Goal: Information Seeking & Learning: Learn about a topic

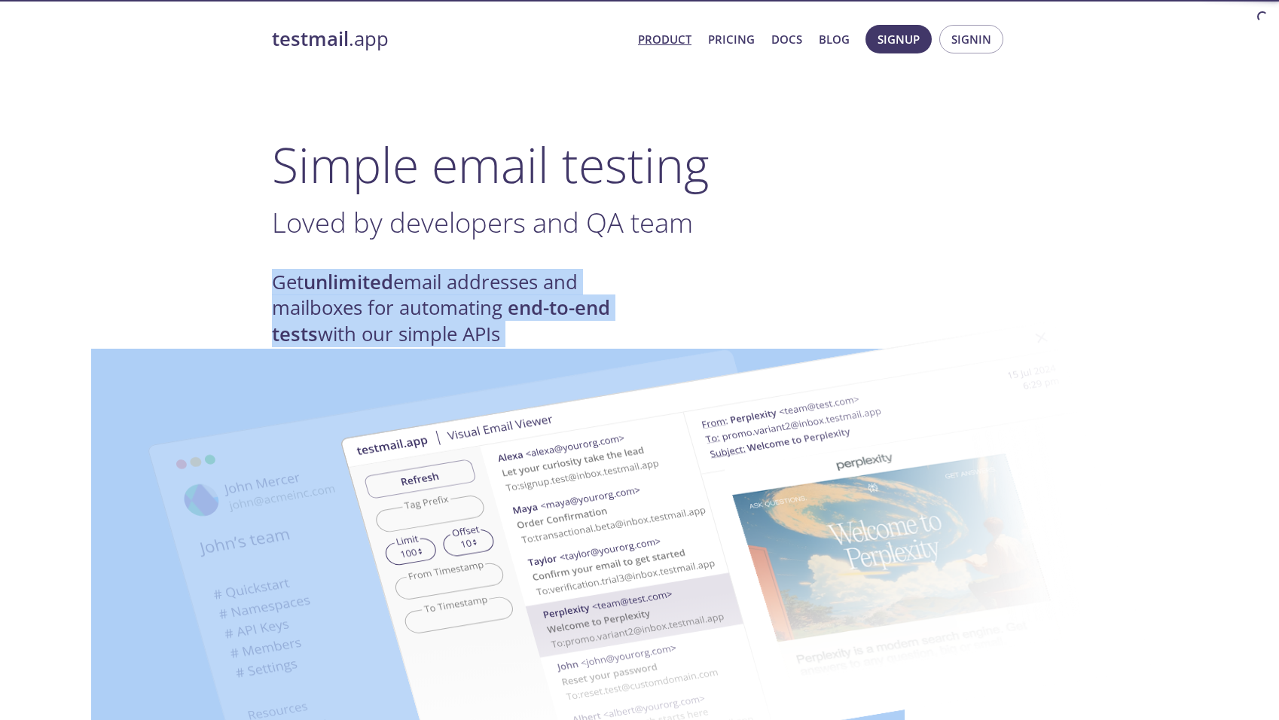
drag, startPoint x: 562, startPoint y: 302, endPoint x: 518, endPoint y: 308, distance: 44.9
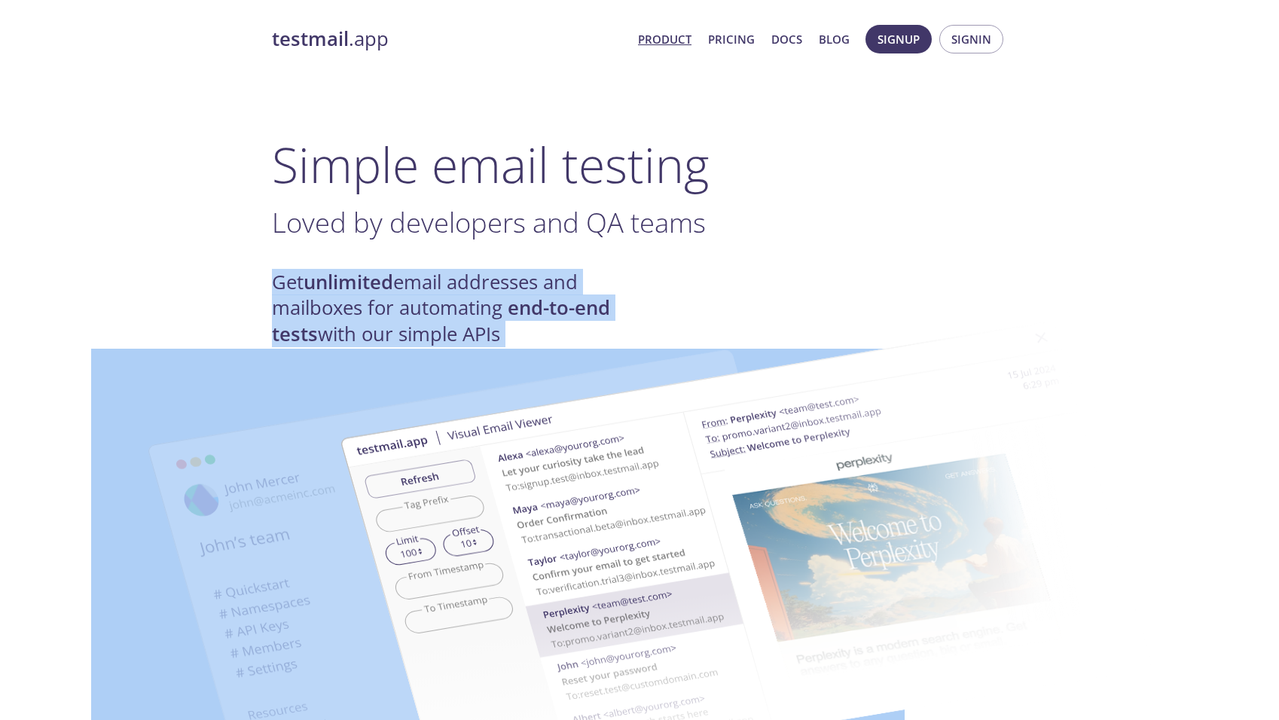
click at [493, 306] on img at bounding box center [747, 555] width 814 height 510
click at [388, 276] on strong "unlimited" at bounding box center [349, 282] width 90 height 26
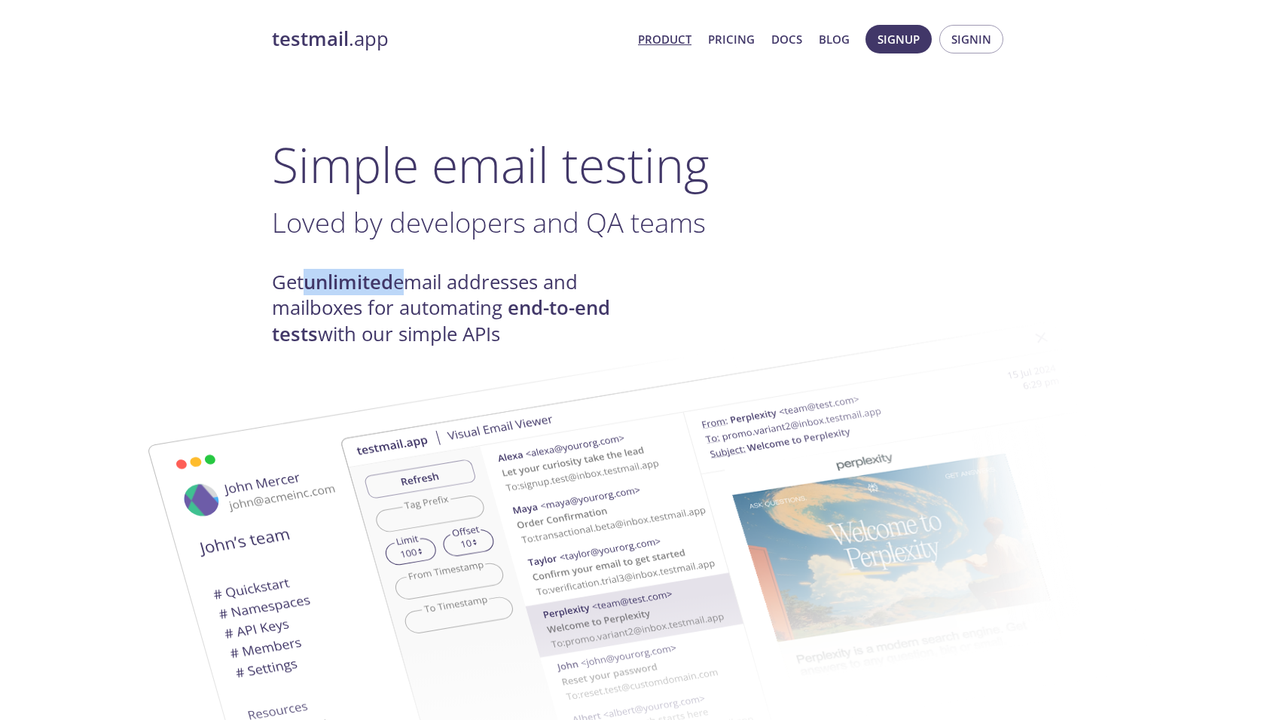
click at [388, 276] on strong "unlimited" at bounding box center [349, 282] width 90 height 26
click at [321, 283] on strong "unlimited" at bounding box center [349, 282] width 90 height 26
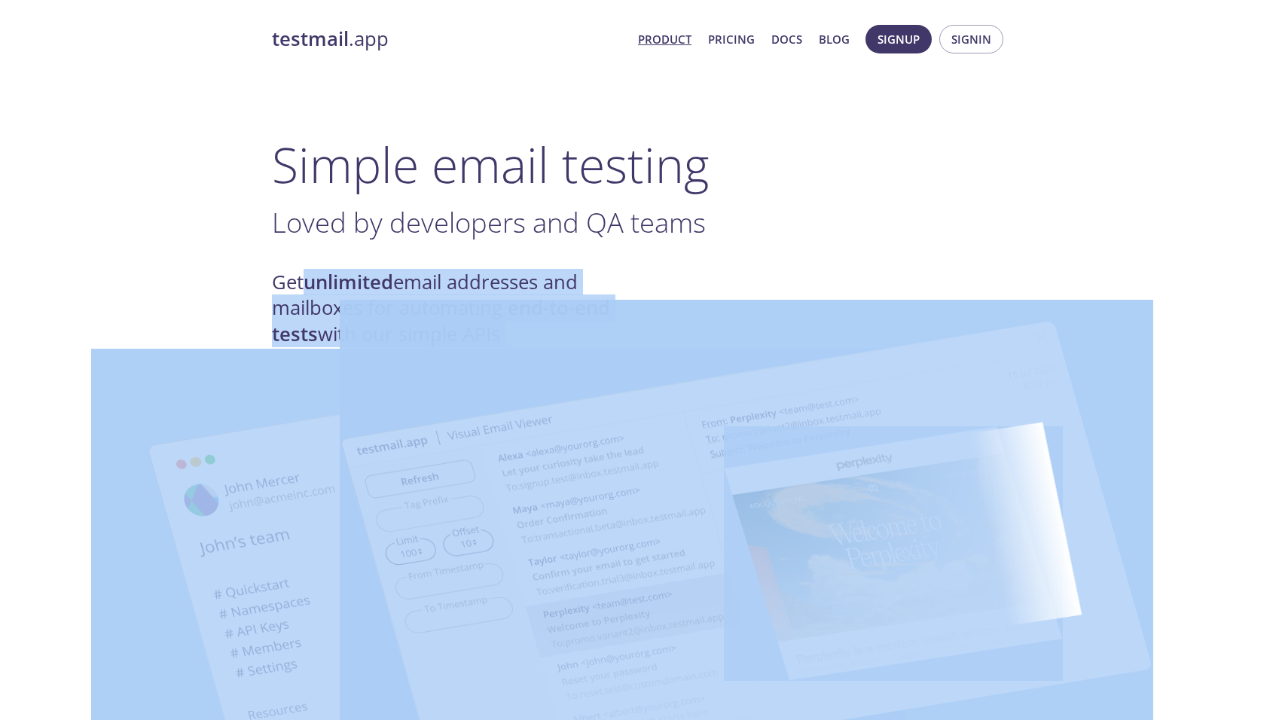
drag, startPoint x: 321, startPoint y: 283, endPoint x: 612, endPoint y: 311, distance: 292.2
click at [344, 292] on strong "unlimited" at bounding box center [349, 282] width 90 height 26
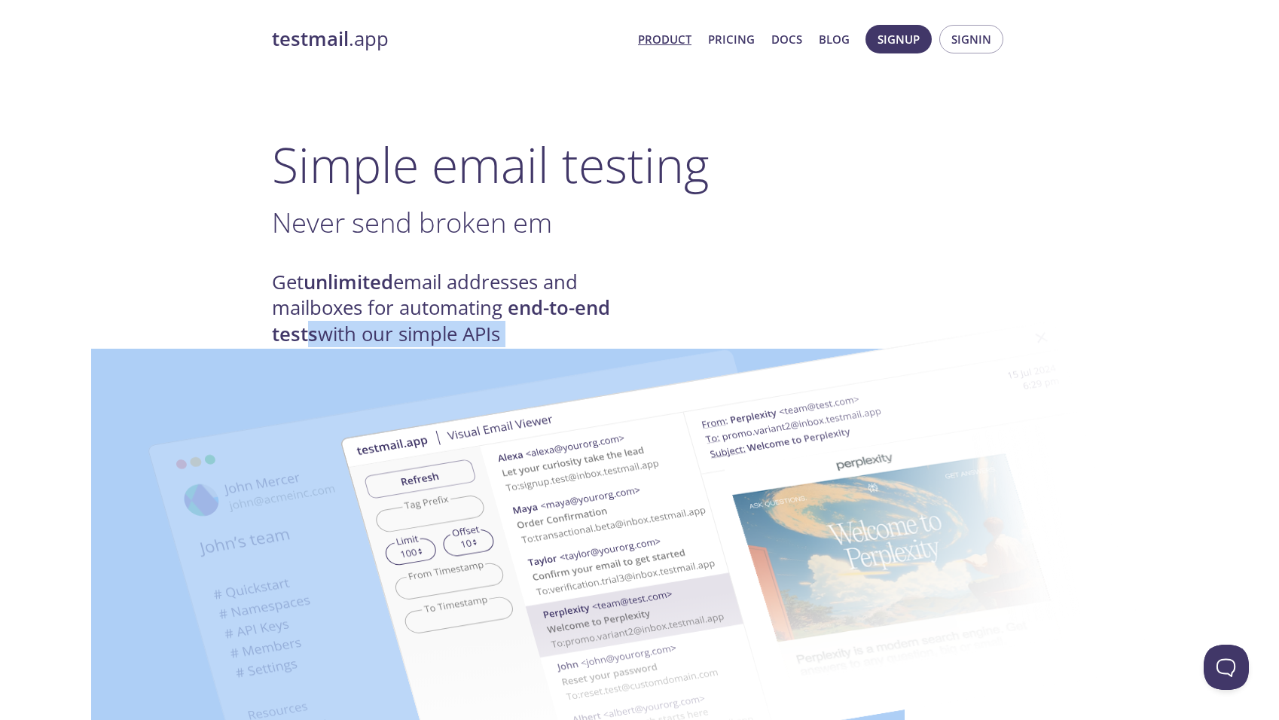
drag, startPoint x: 322, startPoint y: 333, endPoint x: 491, endPoint y: 347, distance: 169.4
click at [312, 342] on strong "end-to-end tests" at bounding box center [441, 321] width 338 height 52
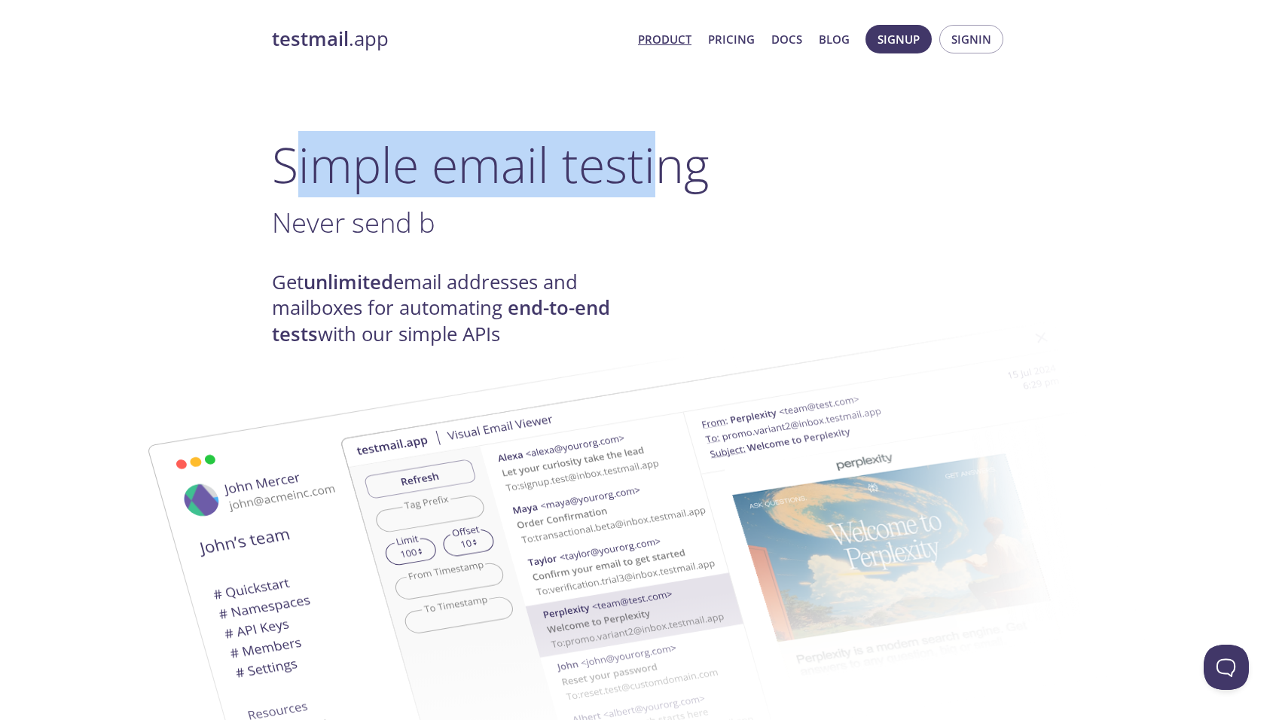
drag, startPoint x: 351, startPoint y: 148, endPoint x: 691, endPoint y: 191, distance: 342.5
click at [692, 191] on h1 "Simple email testing" at bounding box center [639, 165] width 735 height 58
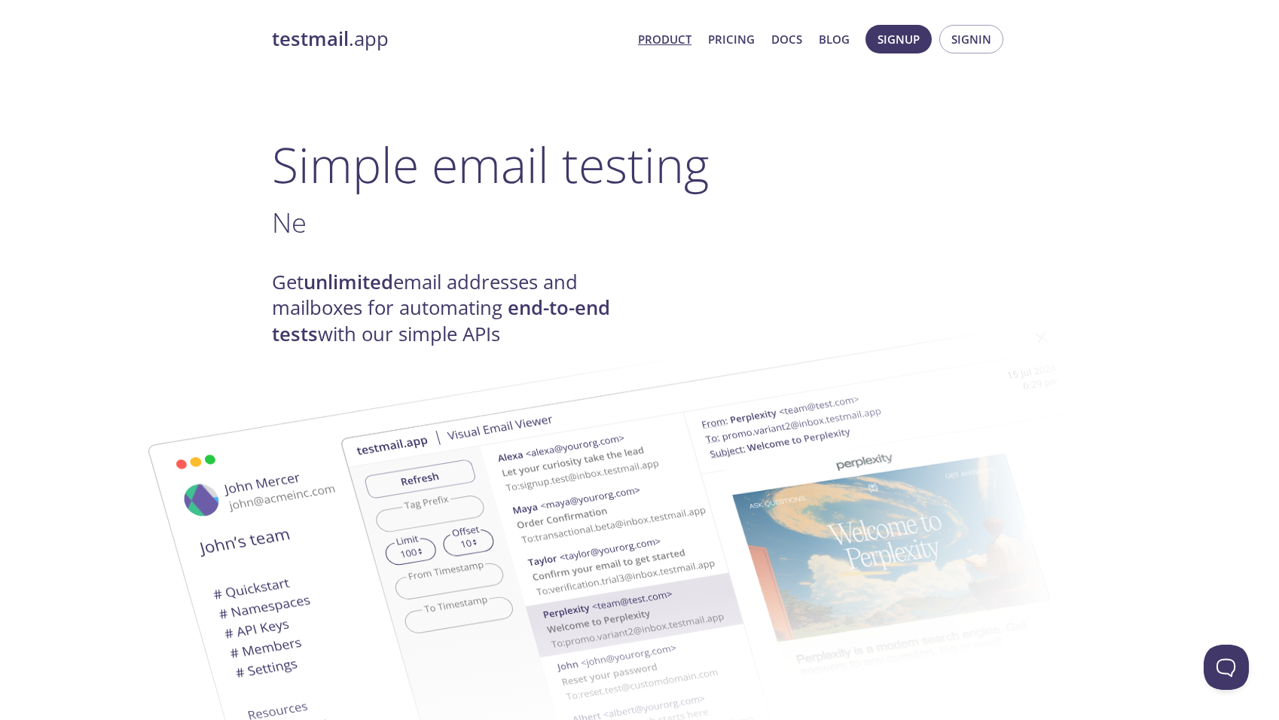
click at [570, 228] on h3 "Ne ." at bounding box center [639, 223] width 735 height 34
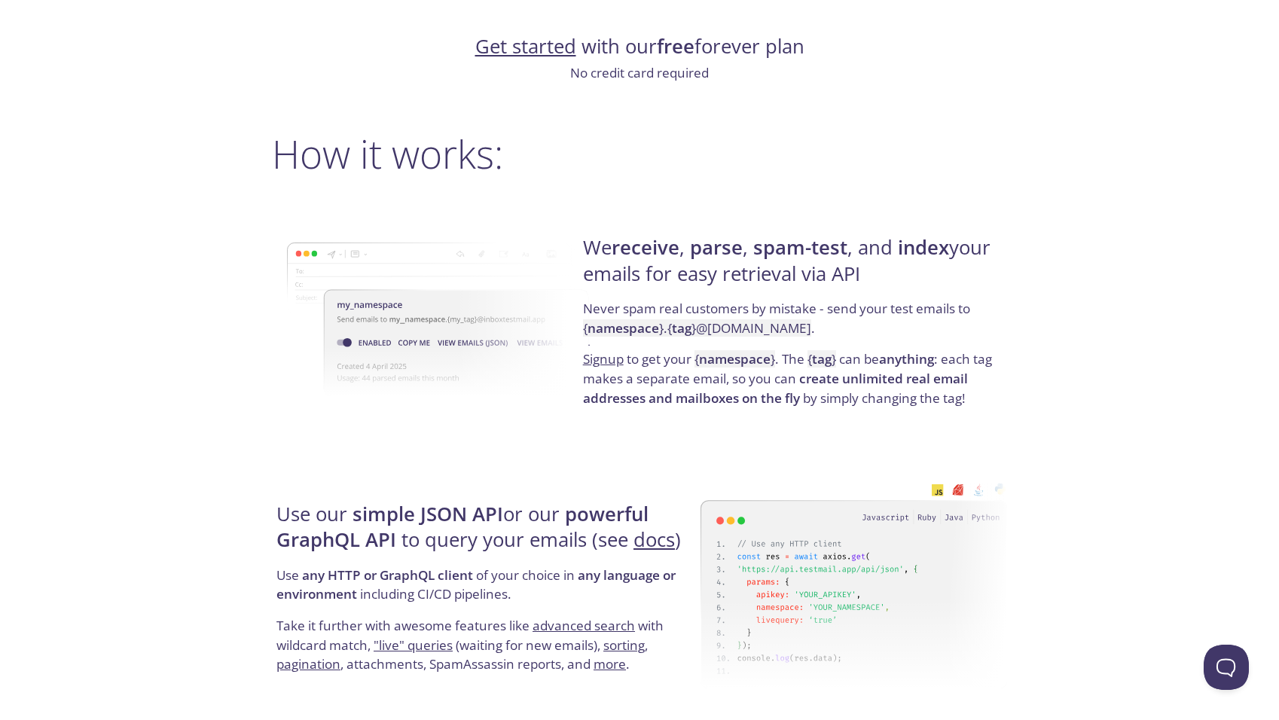
scroll to position [1004, 0]
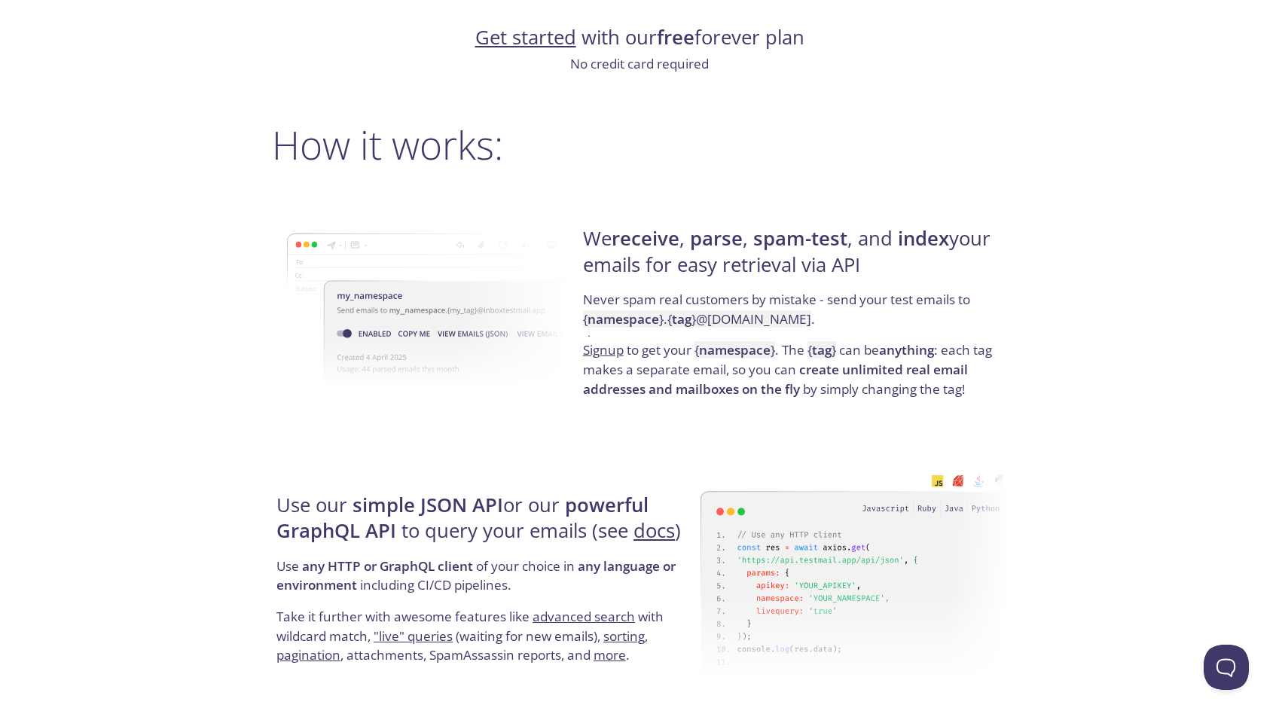
drag, startPoint x: 627, startPoint y: 248, endPoint x: 1030, endPoint y: 273, distance: 403.8
click at [1006, 270] on div "We receive , parse , spam-test , and index your emails for easy retrieval via A…" at bounding box center [793, 312] width 429 height 243
click at [988, 298] on p "Never spam real customers by mistake - send your test emails to { namespace } .…" at bounding box center [793, 315] width 420 height 50
drag, startPoint x: 649, startPoint y: 254, endPoint x: 613, endPoint y: 247, distance: 36.8
click at [613, 247] on h4 "We receive , parse , spam-test , and index your emails for easy retrieval via A…" at bounding box center [793, 258] width 420 height 64
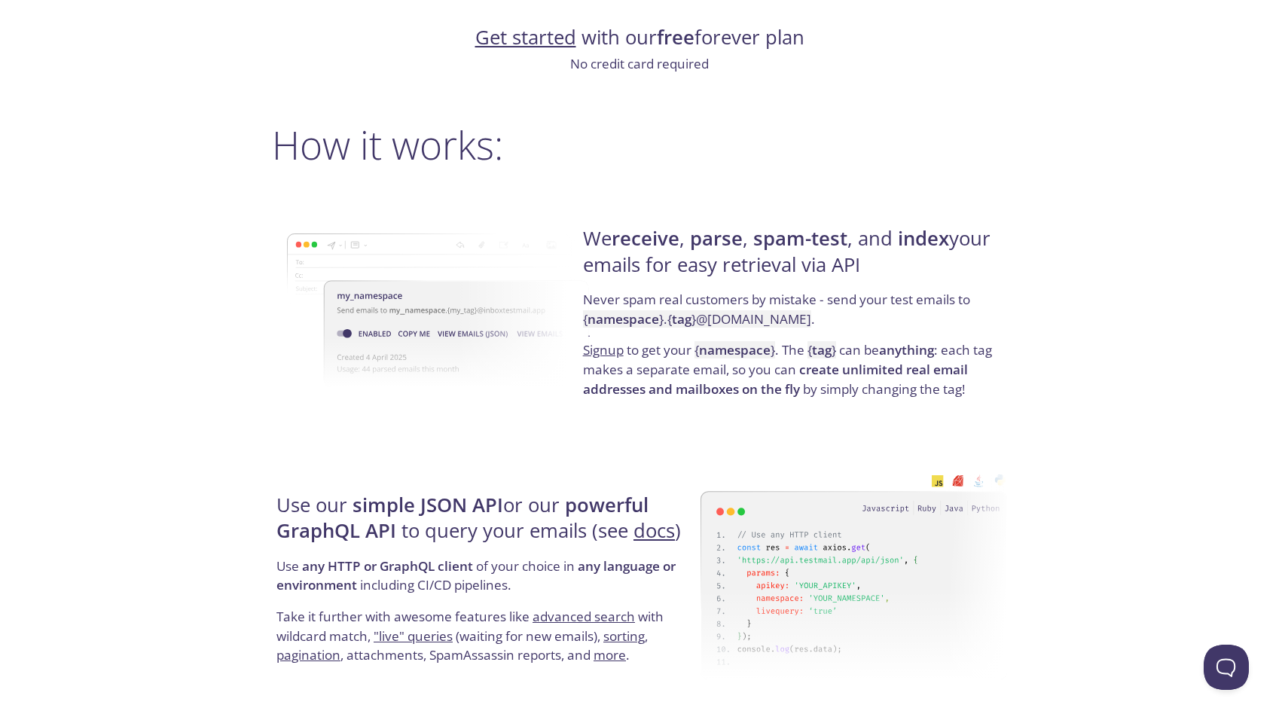
click at [844, 300] on p "Never spam real customers by mistake - send your test emails to { namespace } .…" at bounding box center [793, 315] width 420 height 50
click at [668, 264] on h4 "We receive , parse , spam-test , and index your emails for easy retrieval via A…" at bounding box center [793, 258] width 420 height 64
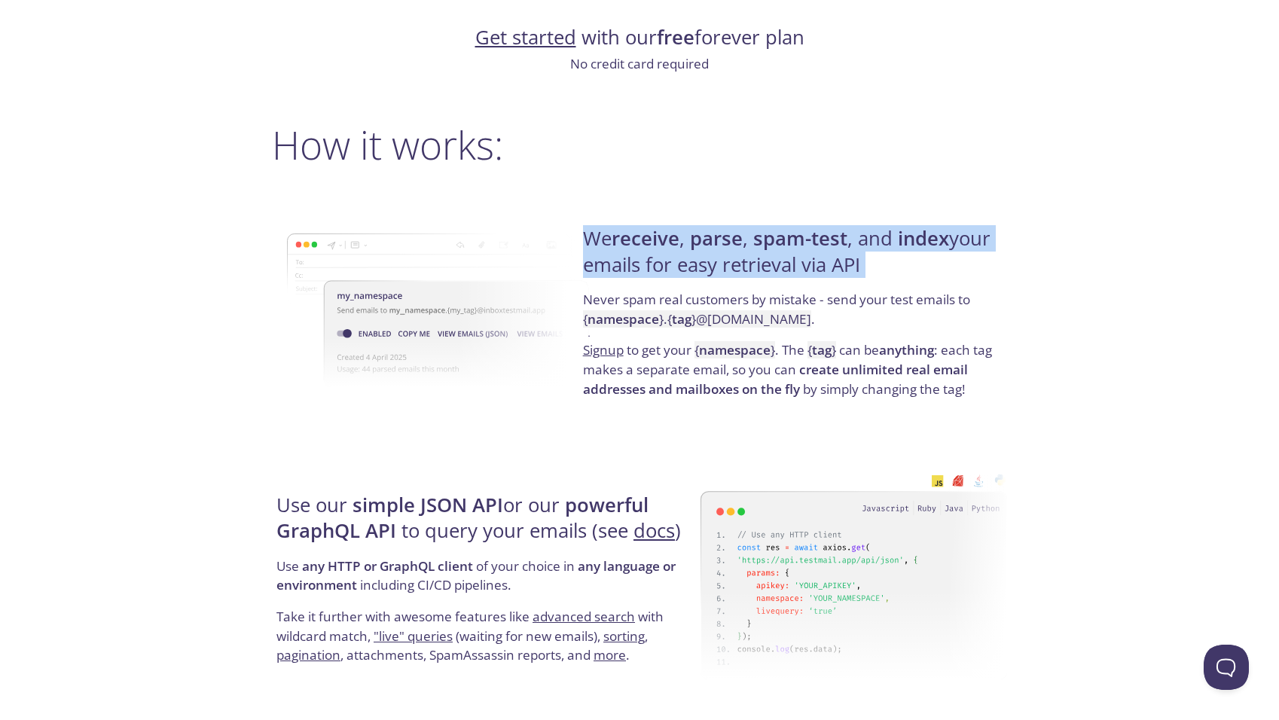
click at [668, 265] on h4 "We receive , parse , spam-test , and index your emails for easy retrieval via A…" at bounding box center [793, 258] width 420 height 64
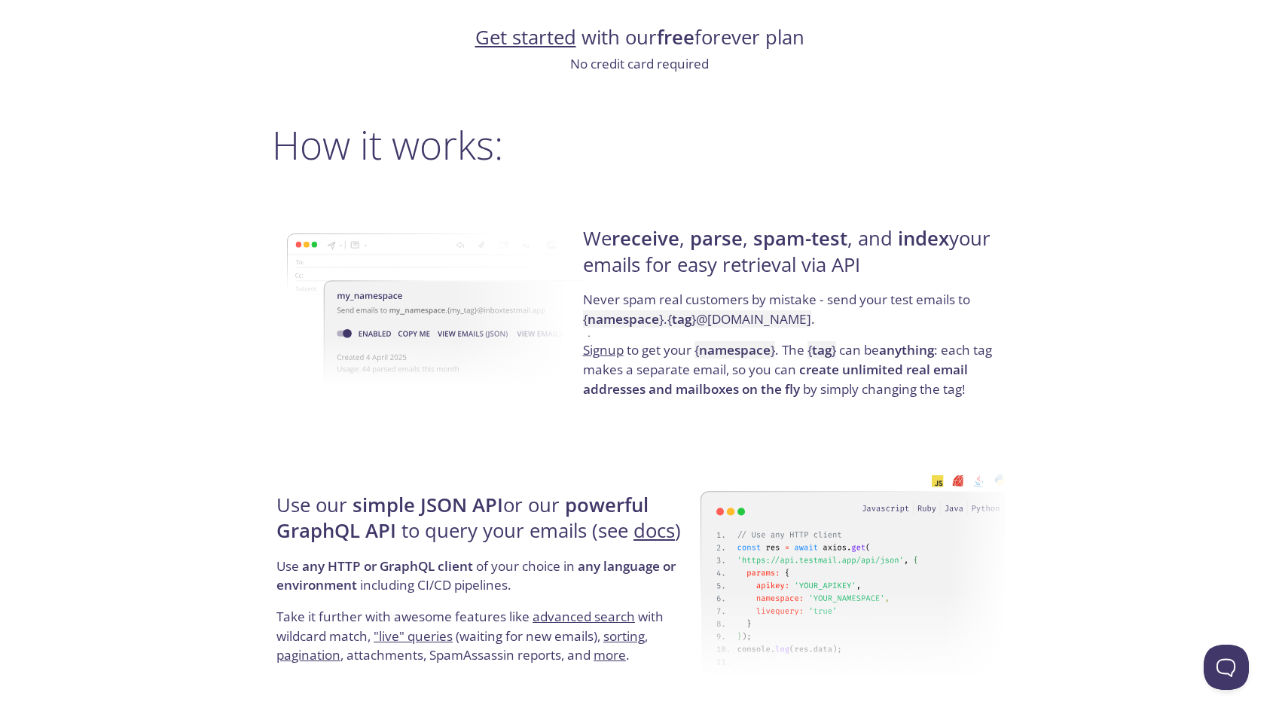
click at [936, 292] on p "Never spam real customers by mistake - send your test emails to { namespace } .…" at bounding box center [793, 315] width 420 height 50
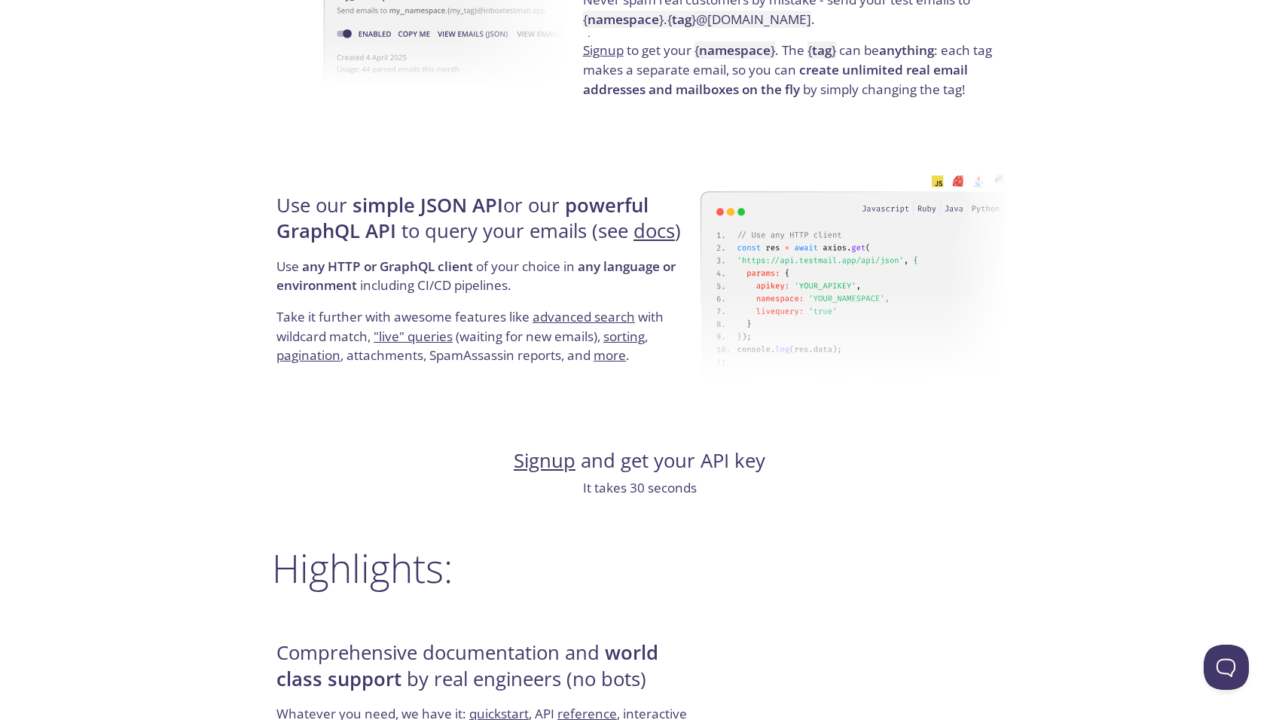
scroll to position [1205, 0]
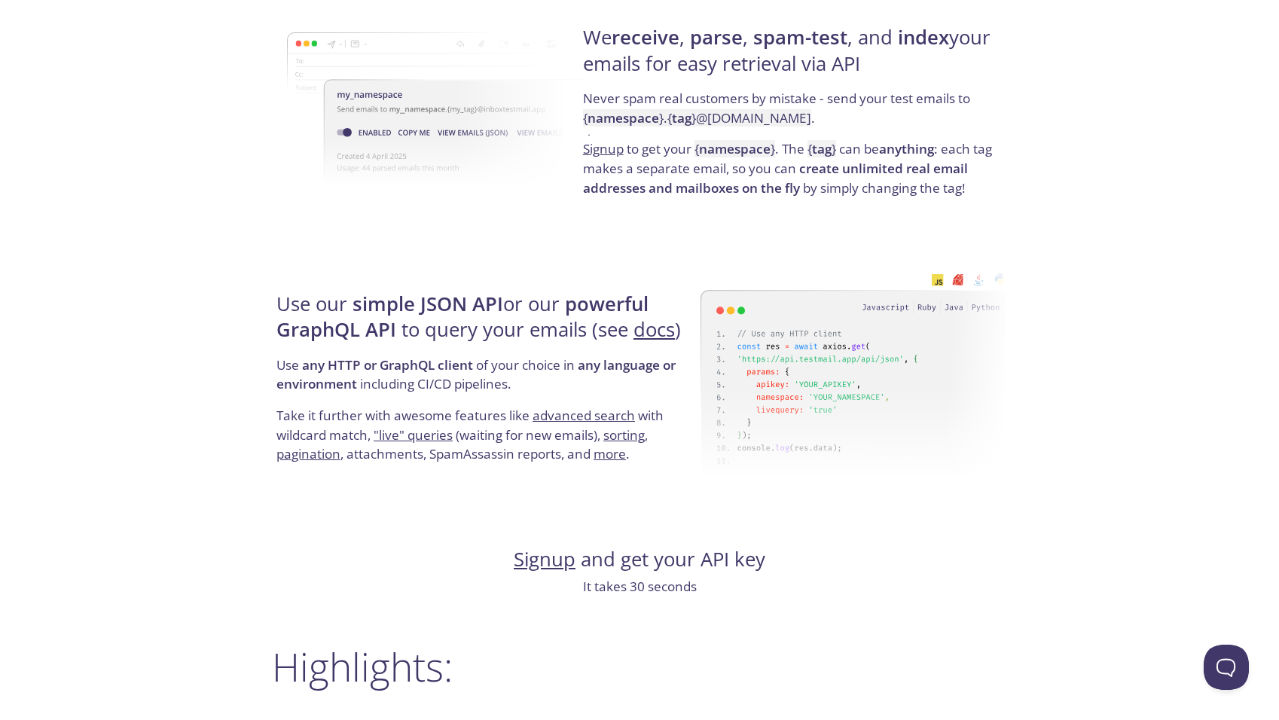
click at [290, 294] on h4 "Use our simple JSON API or our powerful GraphQL API to query your emails (see d…" at bounding box center [486, 324] width 420 height 64
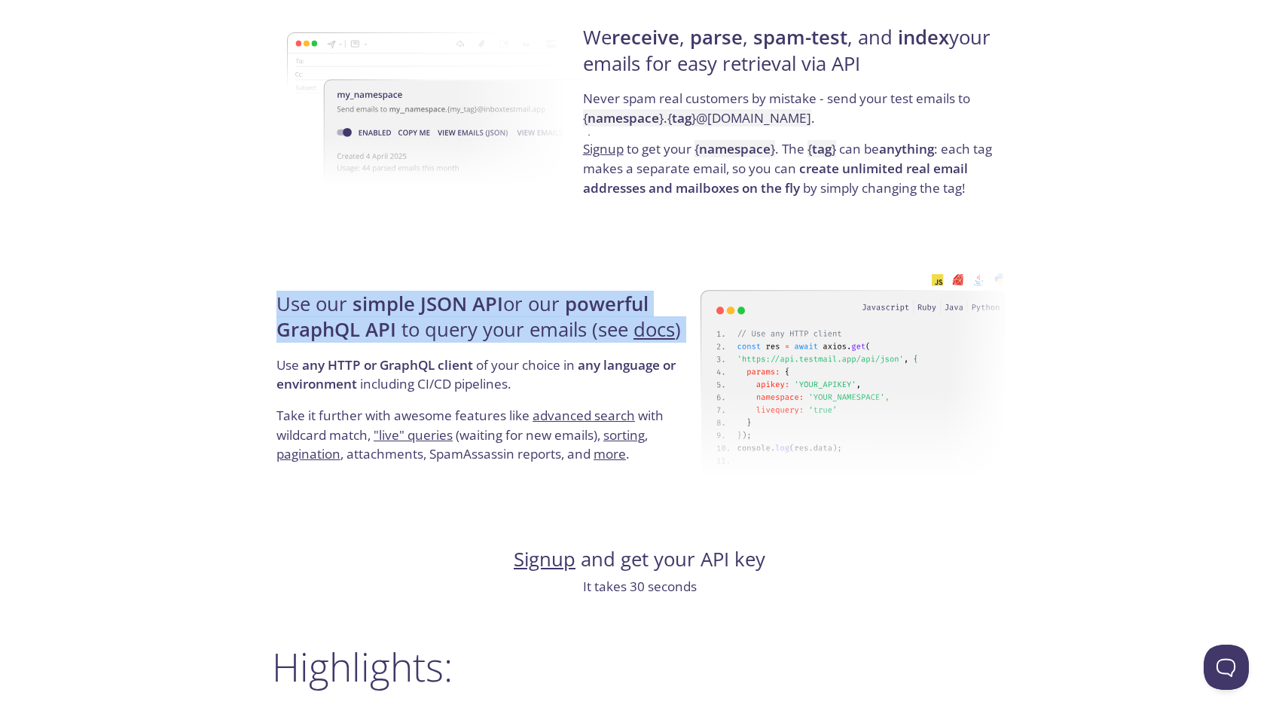
drag, startPoint x: 290, startPoint y: 294, endPoint x: 426, endPoint y: 332, distance: 140.9
click at [311, 293] on h4 "Use our simple JSON API or our powerful GraphQL API to query your emails (see d…" at bounding box center [486, 324] width 420 height 64
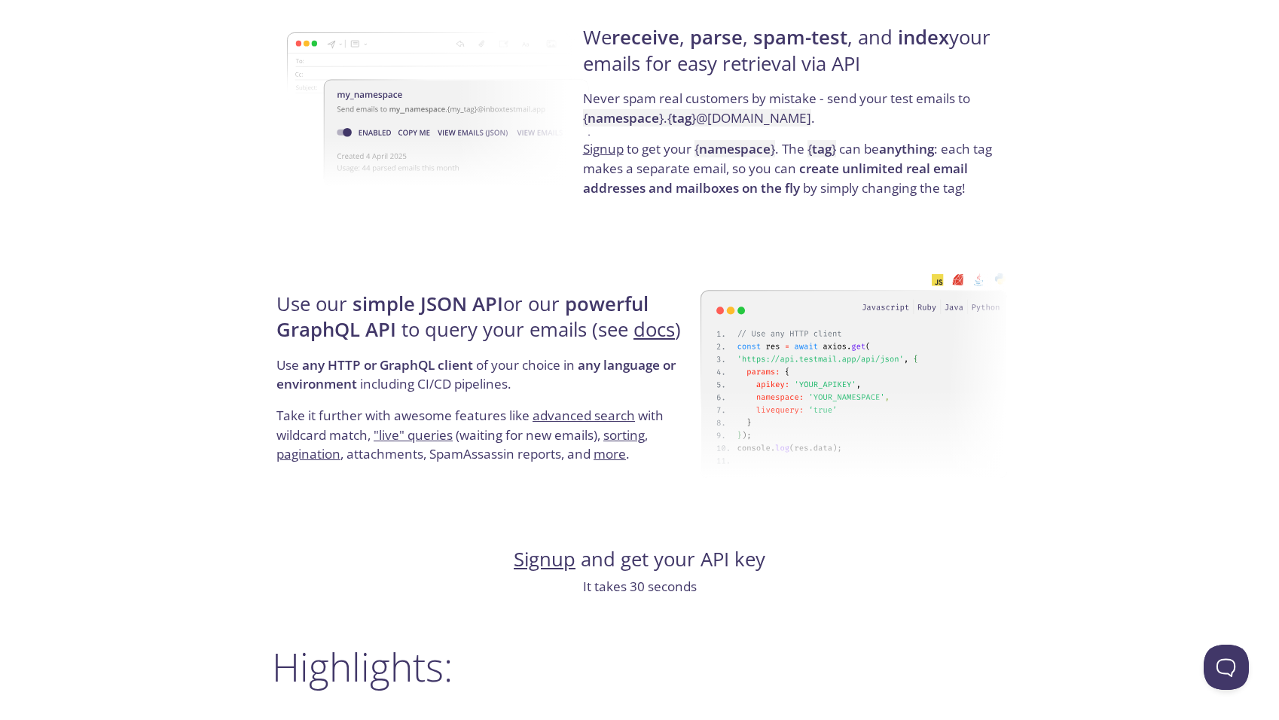
click at [542, 386] on p "Use any HTTP or GraphQL client of your choice in any language or environment in…" at bounding box center [486, 381] width 420 height 50
drag, startPoint x: 418, startPoint y: 295, endPoint x: 405, endPoint y: 298, distance: 14.1
click at [417, 295] on strong "simple JSON API" at bounding box center [428, 304] width 151 height 26
click at [404, 299] on strong "simple JSON API" at bounding box center [428, 304] width 151 height 26
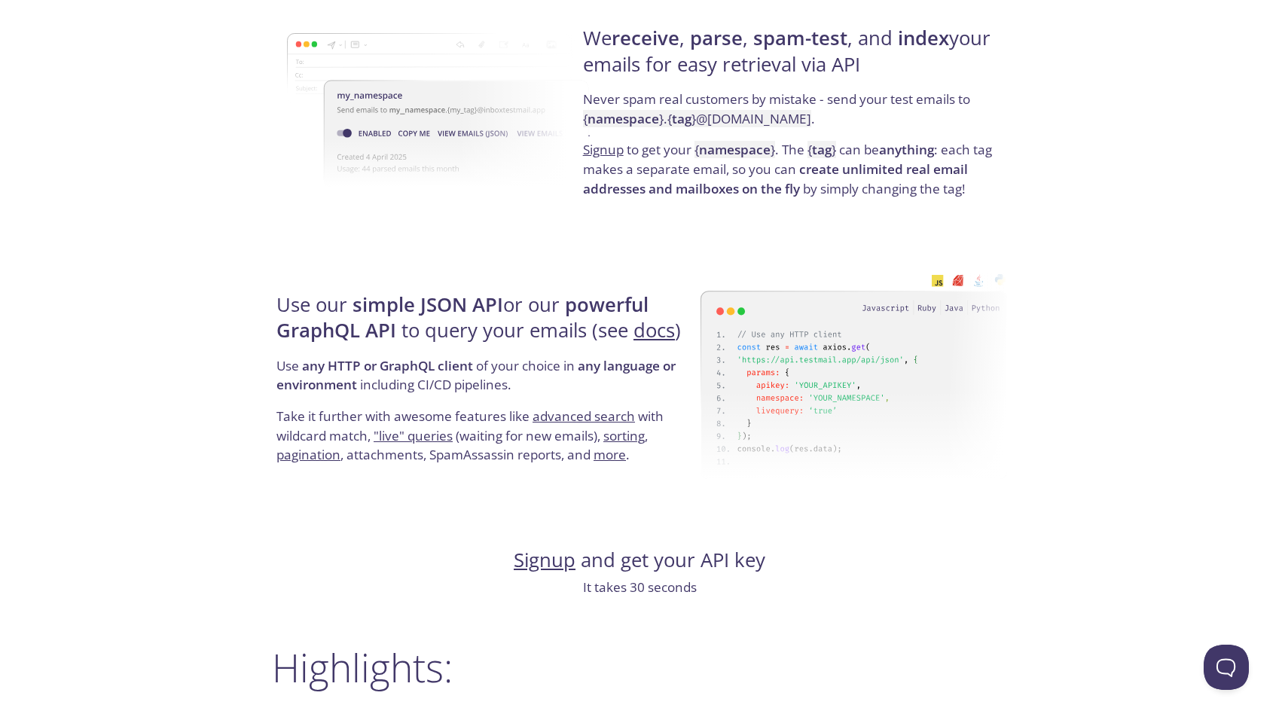
scroll to position [0, 0]
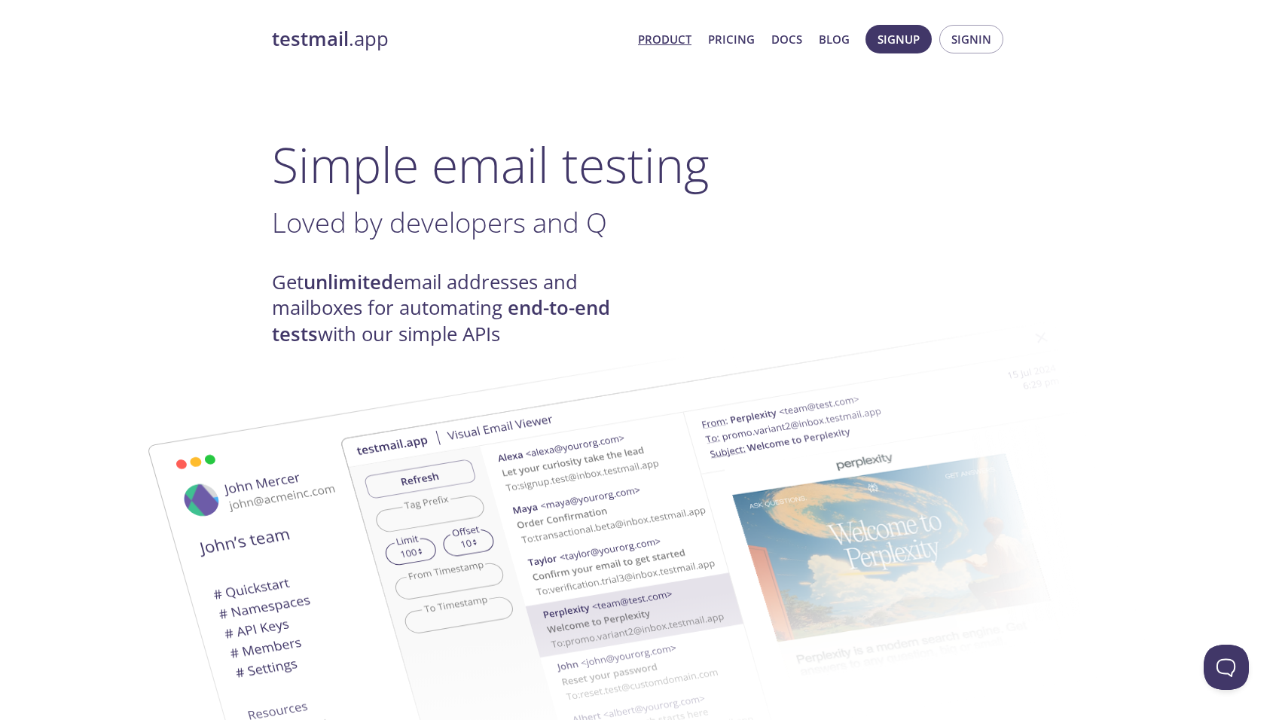
drag, startPoint x: 911, startPoint y: 554, endPoint x: 771, endPoint y: 190, distance: 389.6
click at [715, 41] on link "Pricing" at bounding box center [731, 39] width 47 height 20
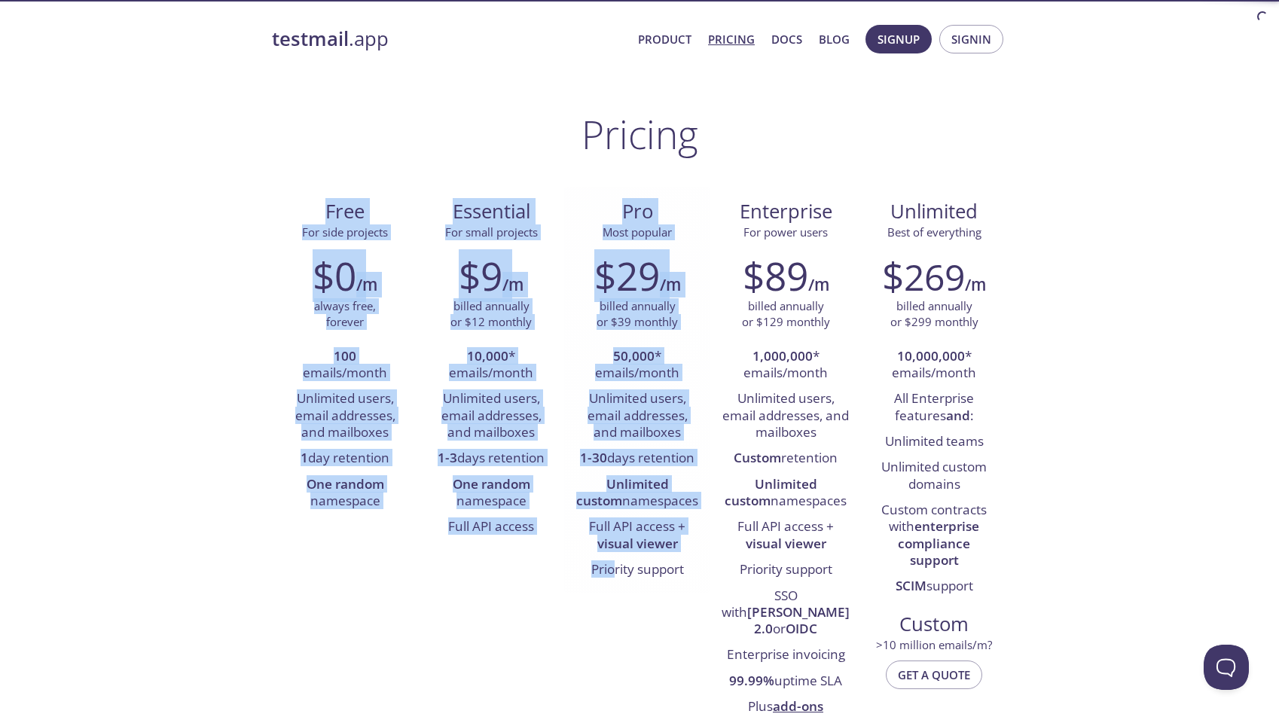
drag, startPoint x: 313, startPoint y: 206, endPoint x: 622, endPoint y: 516, distance: 437.9
click at [623, 562] on div "Free For side projects $0 /m always free, forever 100 emails/month Unlimited us…" at bounding box center [639, 458] width 735 height 543
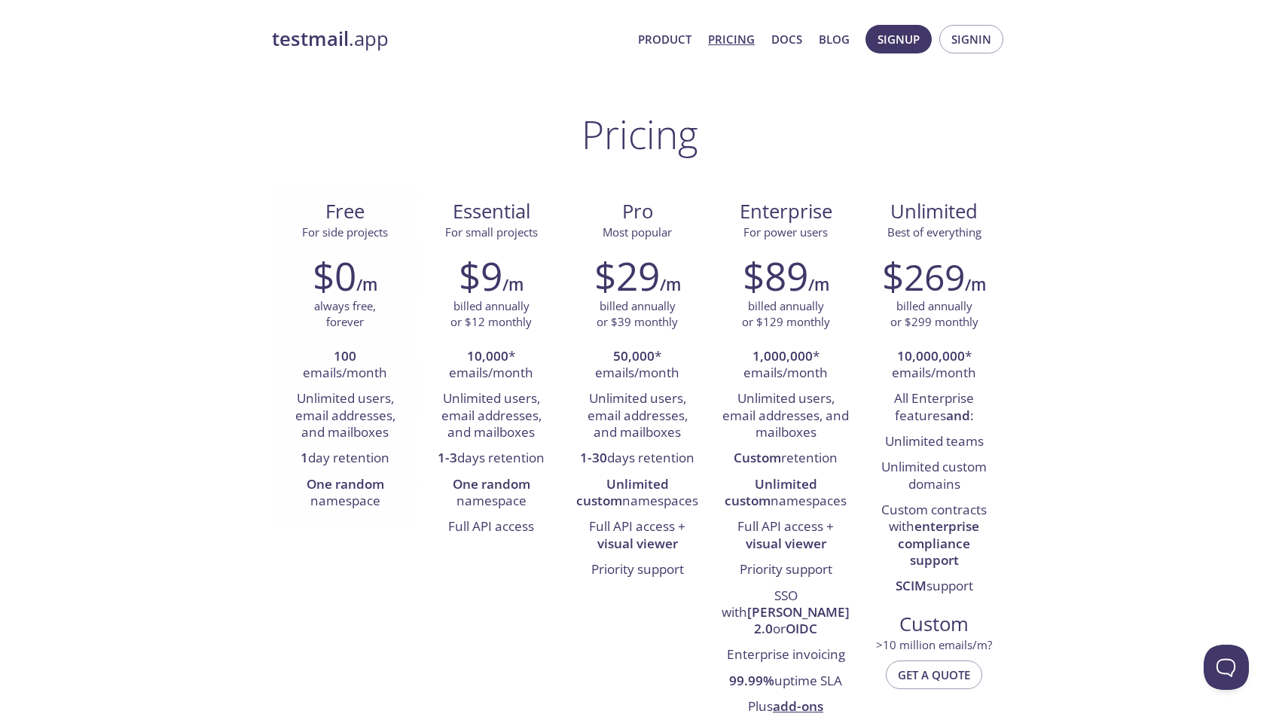
drag, startPoint x: 423, startPoint y: 279, endPoint x: 276, endPoint y: 211, distance: 161.8
click at [304, 316] on div "always free, forever" at bounding box center [345, 314] width 124 height 32
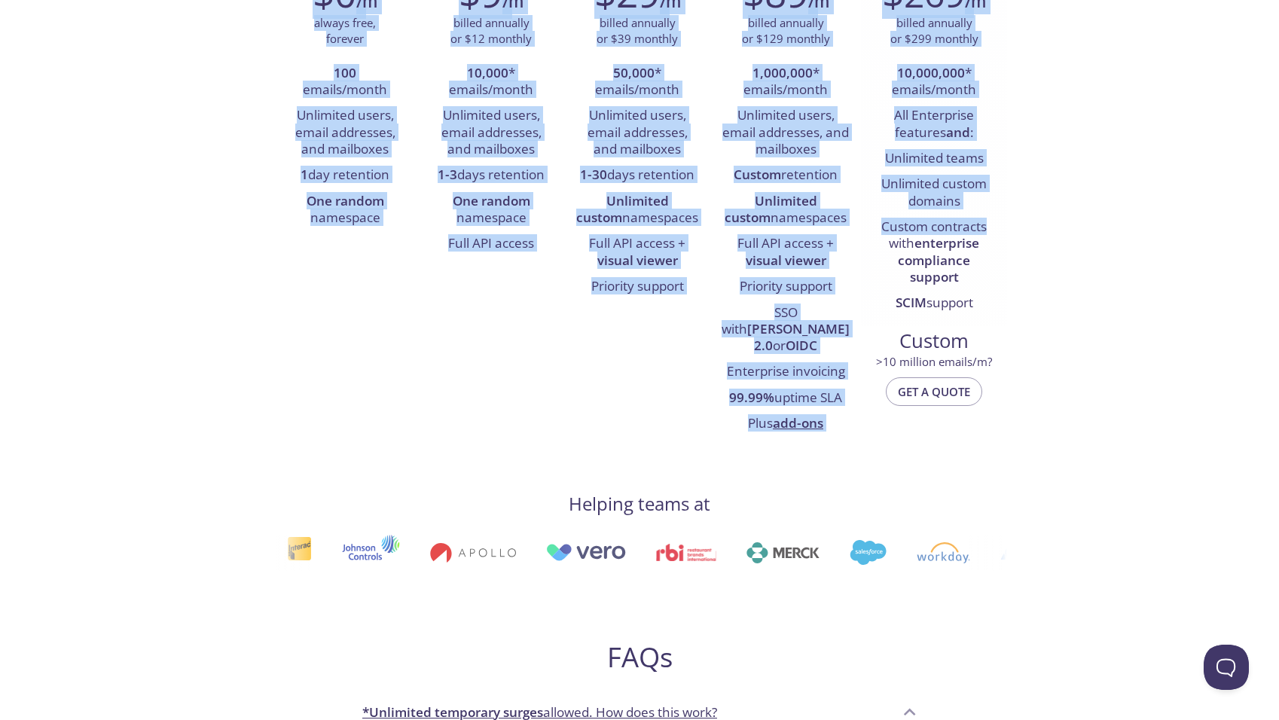
scroll to position [201, 0]
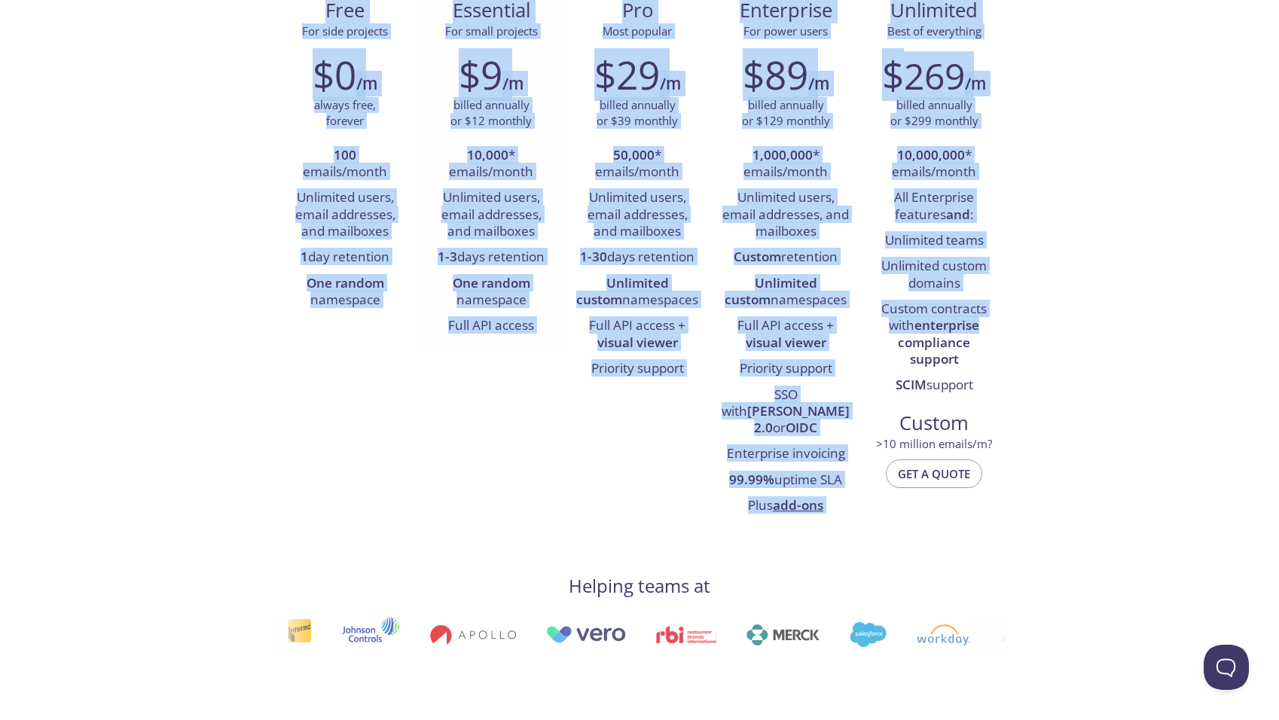
drag, startPoint x: 246, startPoint y: 193, endPoint x: 438, endPoint y: 258, distance: 203.0
